Goal: Communication & Community: Ask a question

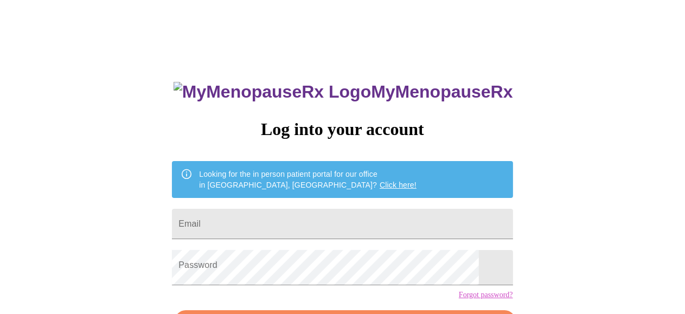
scroll to position [54, 0]
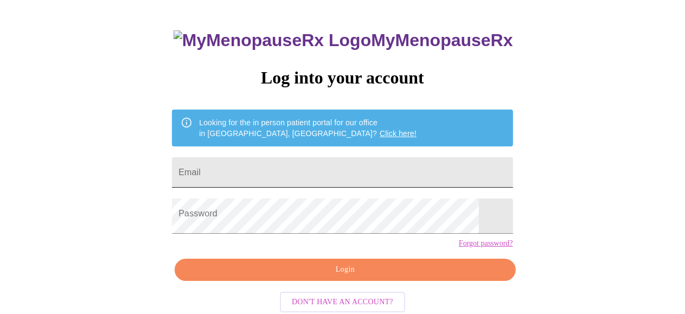
click at [353, 180] on input "Email" at bounding box center [342, 172] width 341 height 30
type input "[EMAIL_ADDRESS][DOMAIN_NAME]"
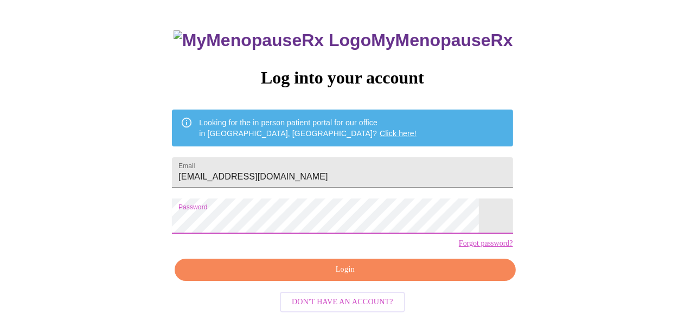
scroll to position [107, 0]
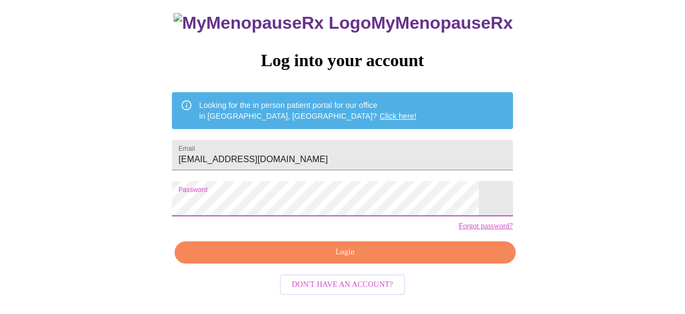
click at [348, 255] on span "Login" at bounding box center [345, 253] width 316 height 14
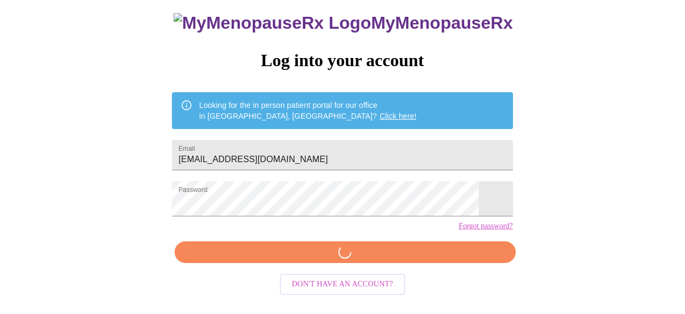
scroll to position [100, 0]
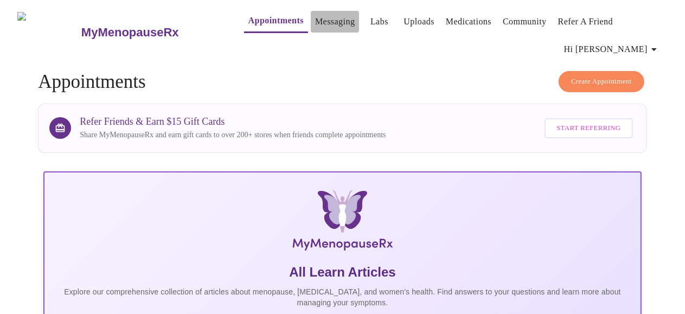
click at [315, 17] on link "Messaging" at bounding box center [335, 21] width 40 height 15
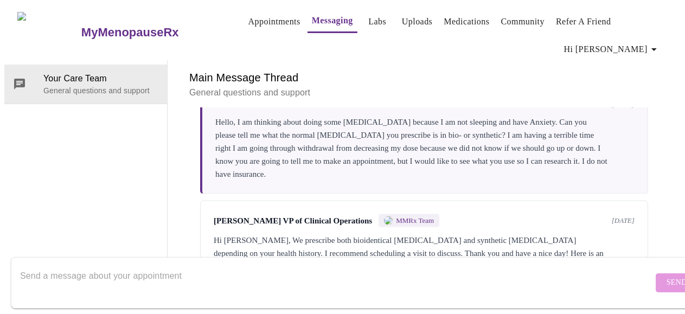
scroll to position [1289, 0]
click at [176, 265] on textarea "Send a message about your appointment" at bounding box center [336, 282] width 633 height 35
click at [241, 266] on textarea "Hello, please let my provider know that I feel terrible" at bounding box center [336, 282] width 633 height 35
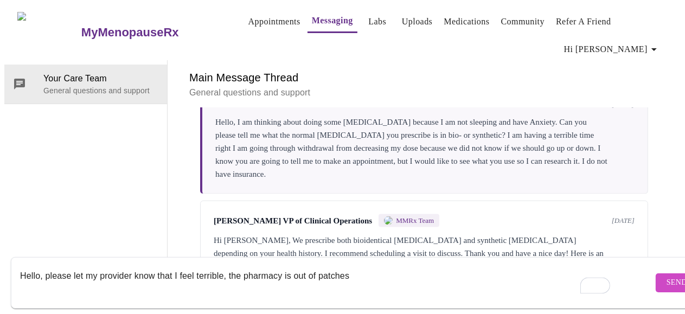
click at [366, 265] on textarea "Hello, please let my provider know that I feel terrible, the pharmacy is out of…" at bounding box center [336, 282] width 633 height 35
click at [508, 266] on textarea "Hello, please let my provider know that I feel terrible, I do not know what is …" at bounding box center [336, 282] width 633 height 35
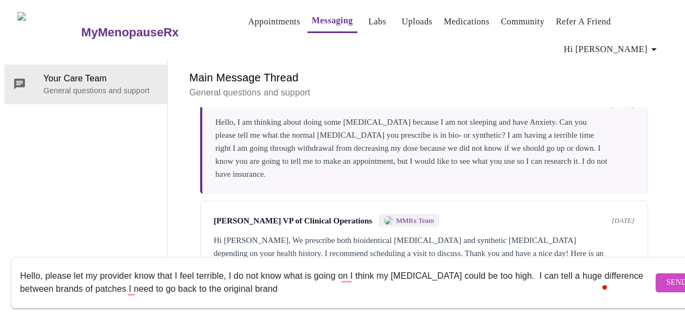
click at [290, 284] on textarea "Hello, please let my provider know that I feel terrible, I do not know what is …" at bounding box center [336, 282] width 633 height 35
click at [436, 278] on textarea "Hello, please let my provider know that I feel terrible, I do not know what is …" at bounding box center [336, 282] width 633 height 35
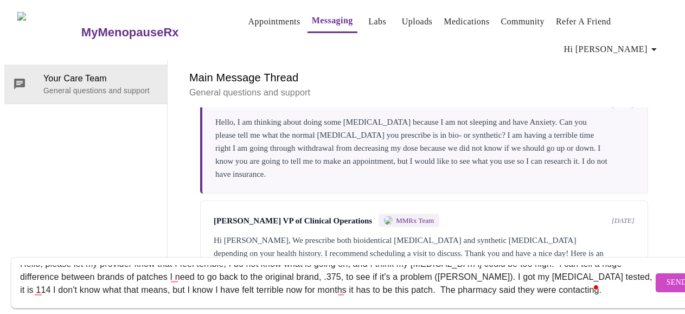
scroll to position [13, 0]
click at [593, 281] on span at bounding box center [597, 287] width 10 height 12
type textarea "Hello, please let my provider know that I feel terrible, I do not know what is …"
click at [598, 283] on button "Open Grammarly." at bounding box center [596, 287] width 9 height 9
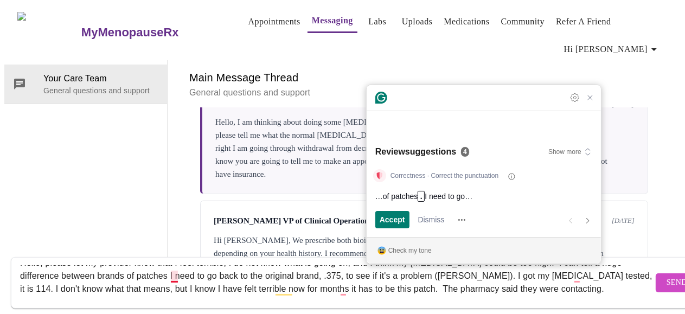
click at [548, 283] on textarea "Hello, please let my provider know that I feel terrible, I do not know what is …" at bounding box center [336, 282] width 633 height 35
click at [667, 276] on span "Send" at bounding box center [677, 283] width 21 height 14
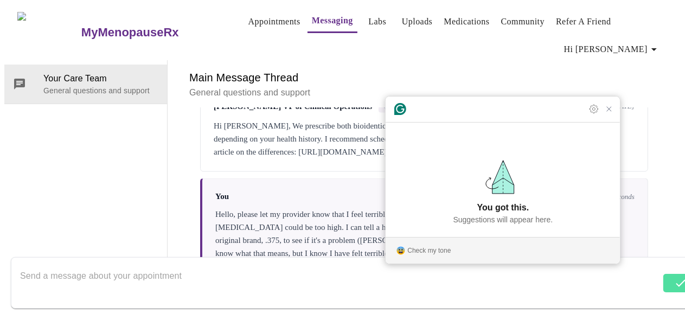
scroll to position [1393, 0]
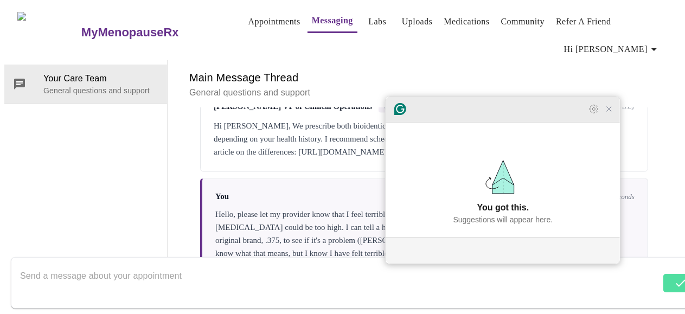
click at [609, 123] on div at bounding box center [503, 110] width 234 height 26
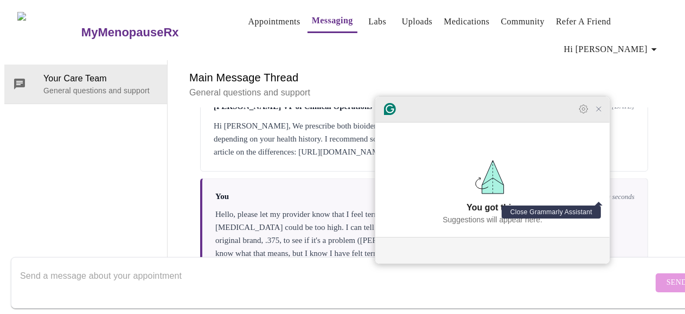
click at [602, 113] on icon "Close Grammarly Assistant" at bounding box center [599, 109] width 9 height 9
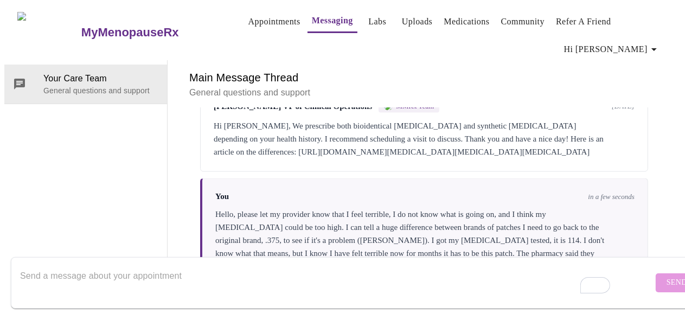
click at [232, 257] on form "Send" at bounding box center [358, 283] width 695 height 52
